Goal: Go to known website: Go to known website

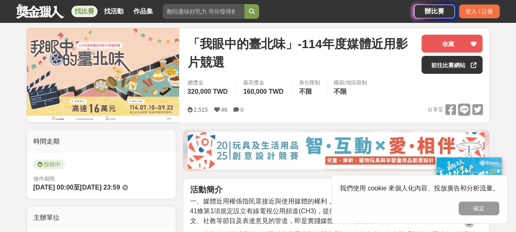
scroll to position [122, 0]
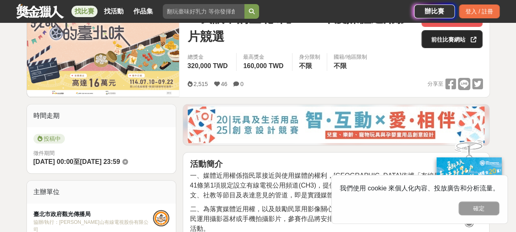
click at [459, 43] on link "前往比賽網站" at bounding box center [452, 39] width 61 height 18
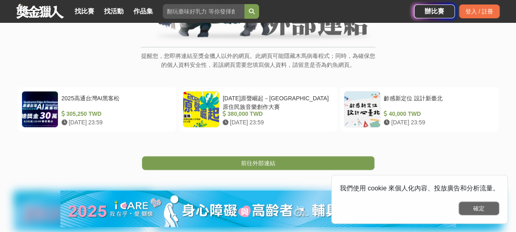
click at [489, 206] on button "確定" at bounding box center [479, 209] width 41 height 14
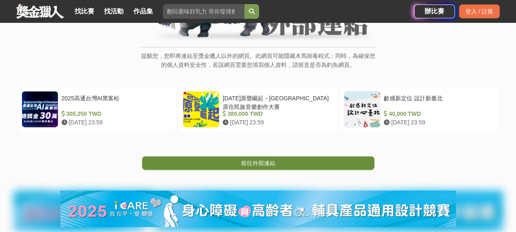
click at [285, 170] on link "前往外部連結" at bounding box center [258, 163] width 233 height 14
click at [284, 170] on link "前往外部連結" at bounding box center [258, 163] width 233 height 14
